Goal: Obtain resource: Obtain resource

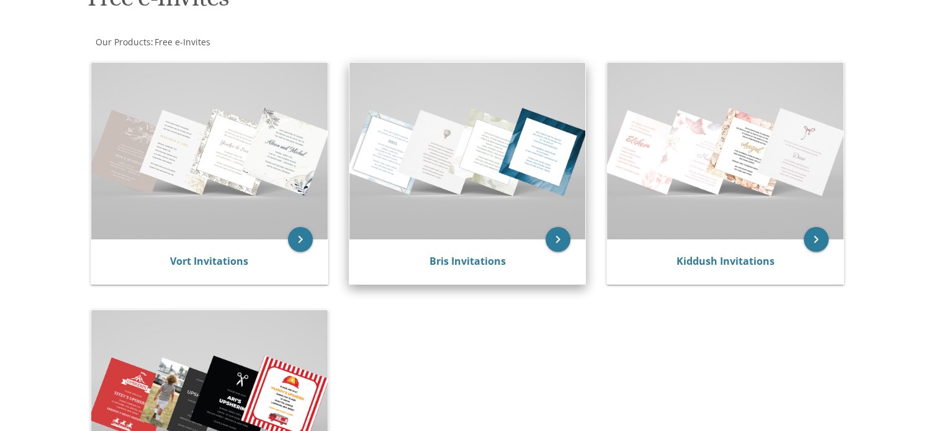
scroll to position [218, 0]
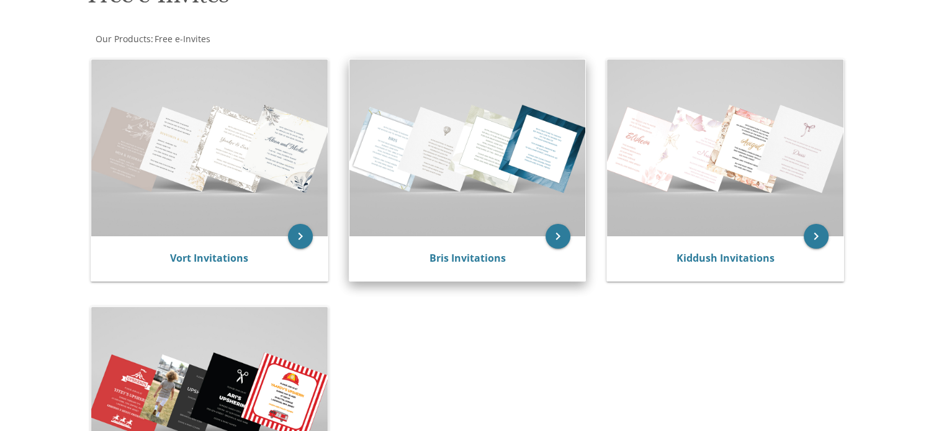
click at [487, 233] on img at bounding box center [467, 148] width 236 height 177
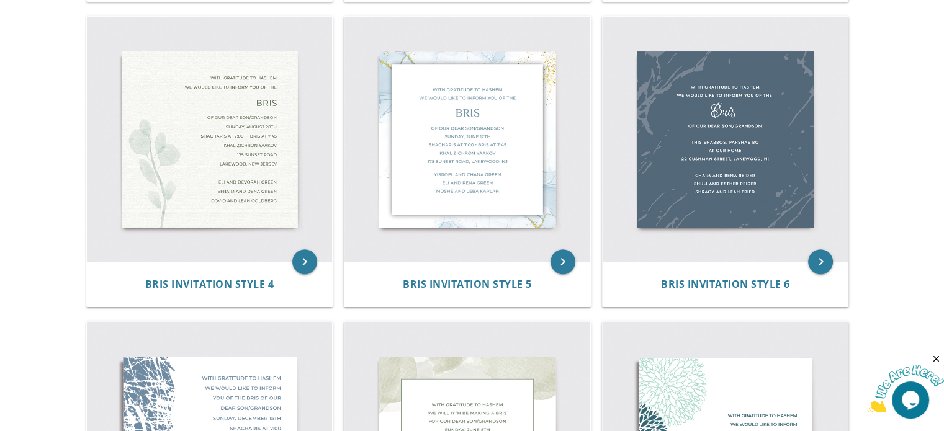
scroll to position [560, 0]
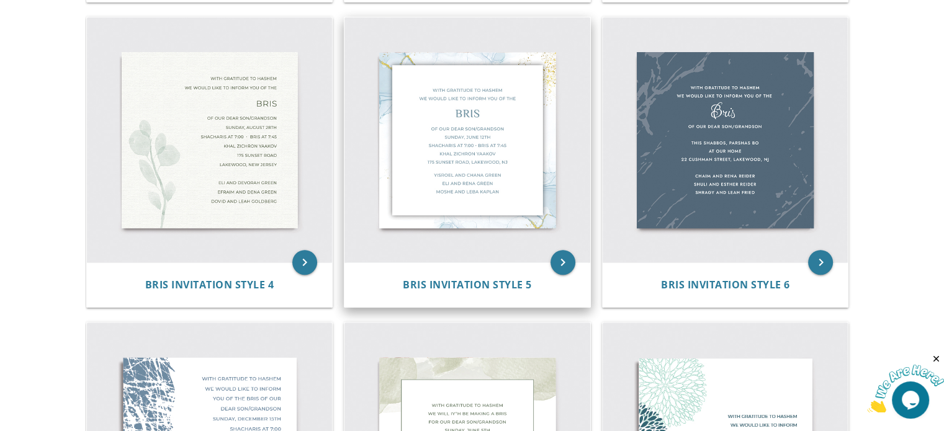
click at [481, 146] on img at bounding box center [467, 140] width 246 height 246
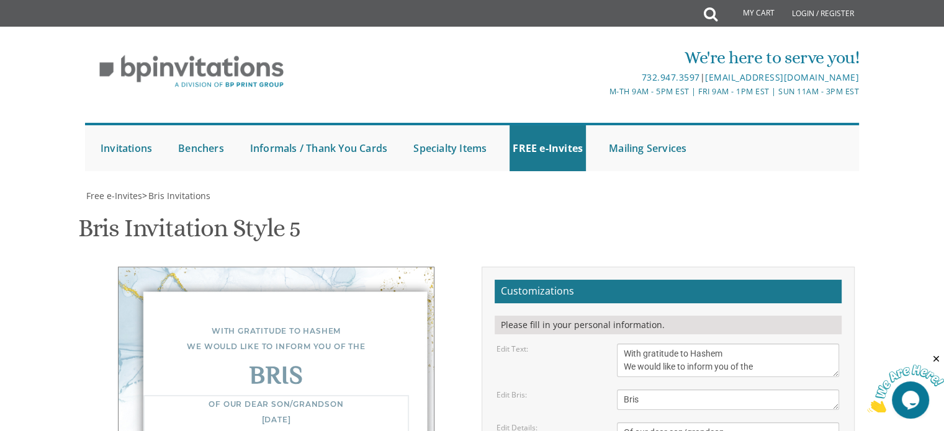
drag, startPoint x: 684, startPoint y: 256, endPoint x: 742, endPoint y: 254, distance: 58.4
drag, startPoint x: 716, startPoint y: 268, endPoint x: 623, endPoint y: 274, distance: 93.3
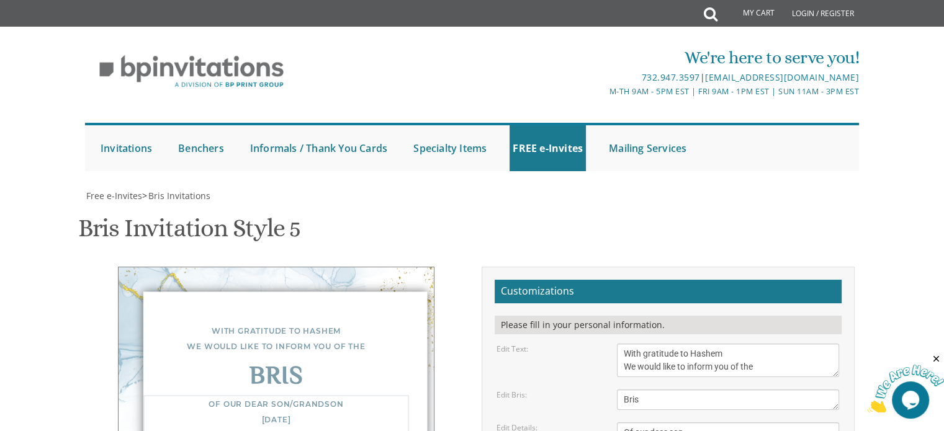
drag, startPoint x: 727, startPoint y: 312, endPoint x: 624, endPoint y: 300, distance: 104.3
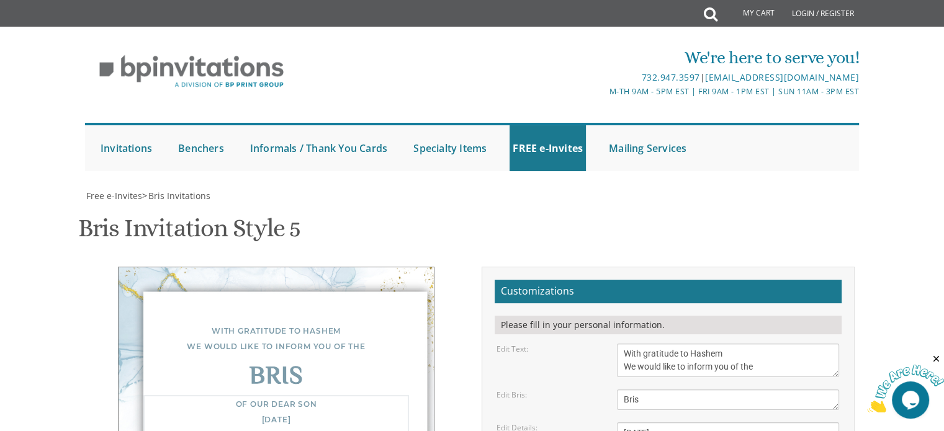
drag, startPoint x: 703, startPoint y: 307, endPoint x: 621, endPoint y: 307, distance: 82.5
paste textarea "100 Ropshitz Ct"
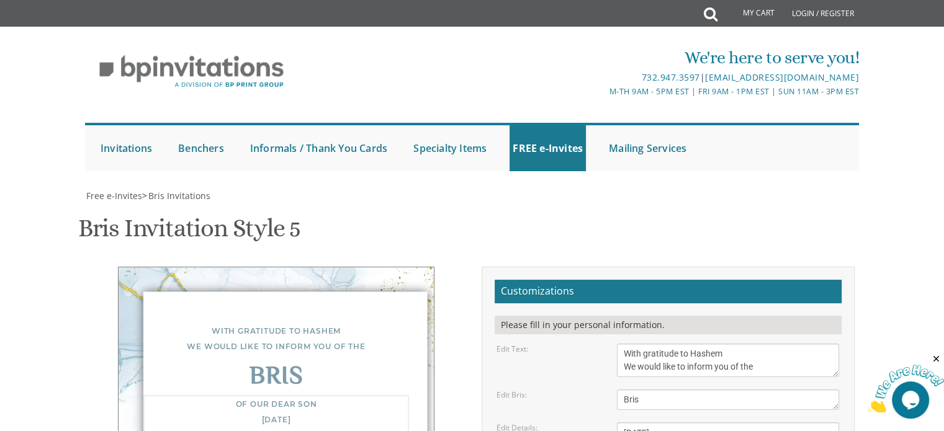
type textarea "Of our dear son Tuesday, September 16 Selichos at 7:10 • Shacharis 7:30 Bris at…"
drag, startPoint x: 714, startPoint y: 367, endPoint x: 603, endPoint y: 343, distance: 113.1
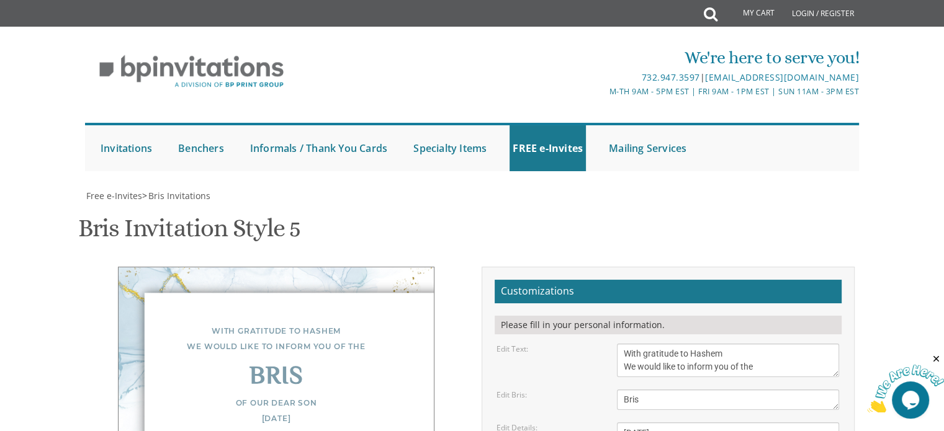
type textarea "Meir and Hadassah Moskowitz"
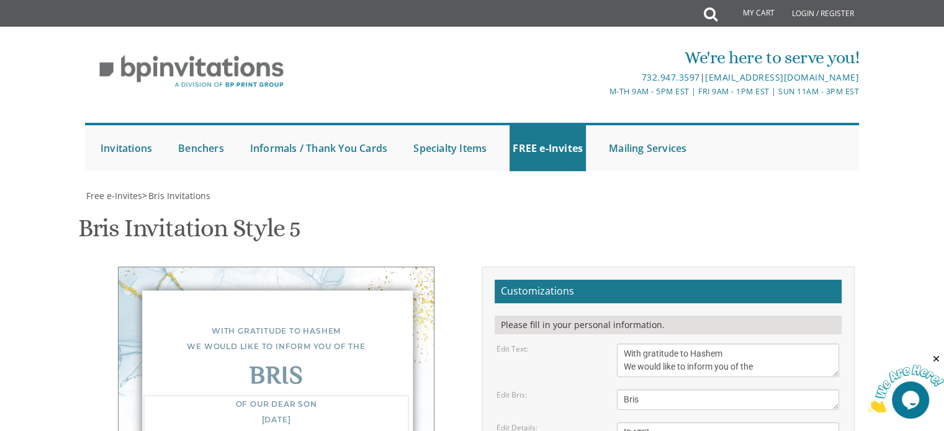
drag, startPoint x: 623, startPoint y: 270, endPoint x: 752, endPoint y: 274, distance: 129.2
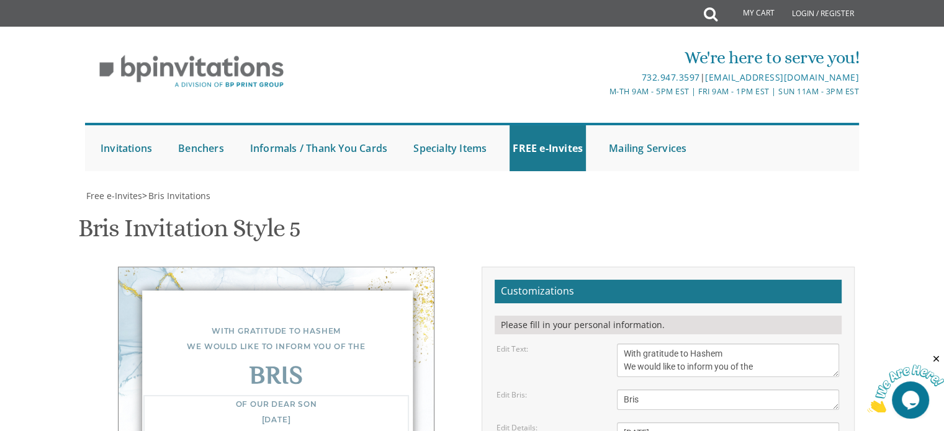
scroll to position [25, 0]
type textarea "Of our dear son Tuesday, September 16 Selichos at 7:10 • Shacharis 7:30 Bais Me…"
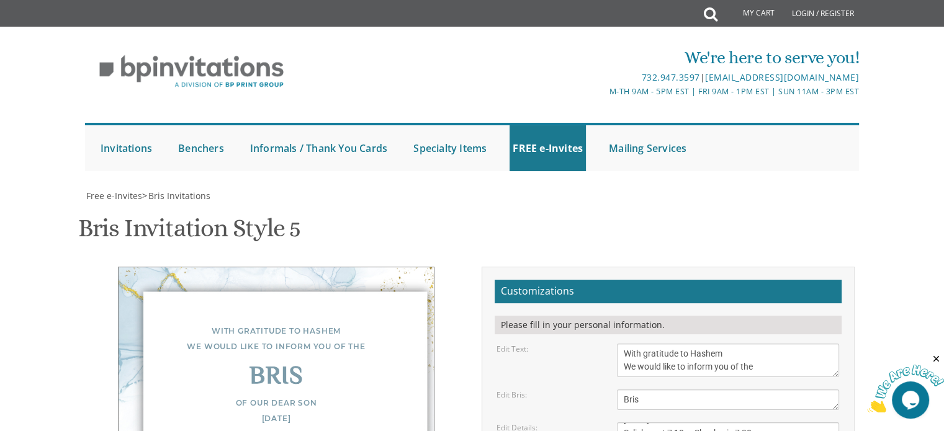
type input "bnormal93@gmail.com"
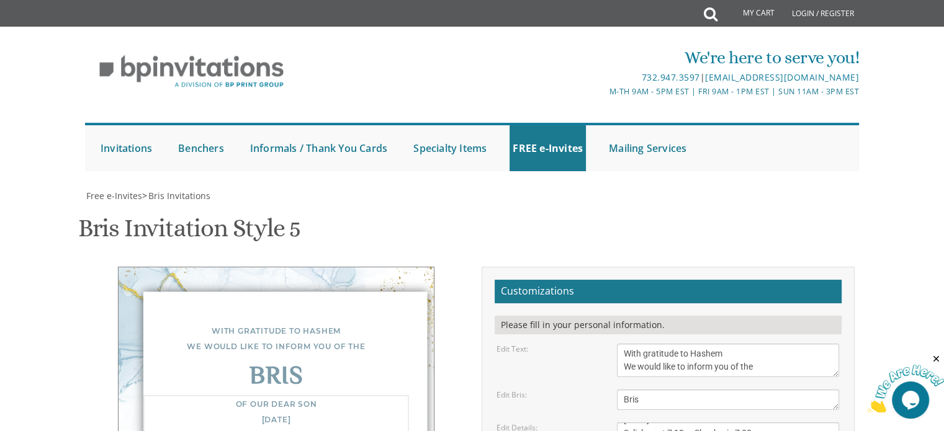
type textarea "Of our dear son Tuesday, September 16 Selichos at 7:10 • Shacharis at 7:30 Bais…"
